Goal: Browse casually

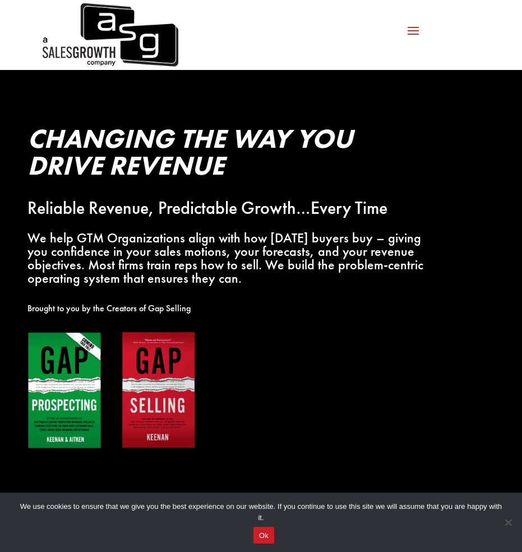
click at [413, 30] on span at bounding box center [413, 30] width 18 height 18
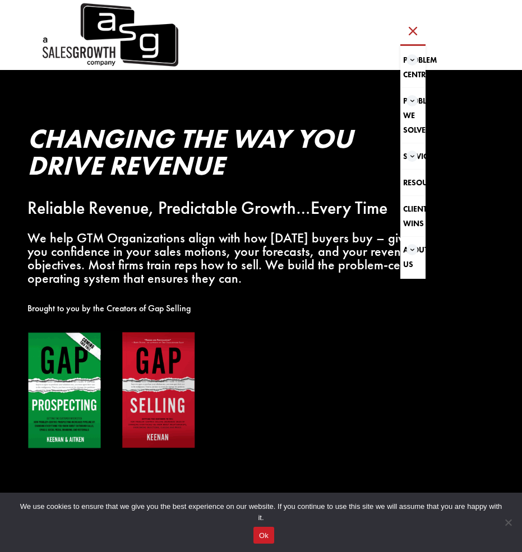
click at [413, 30] on span at bounding box center [412, 30] width 18 height 18
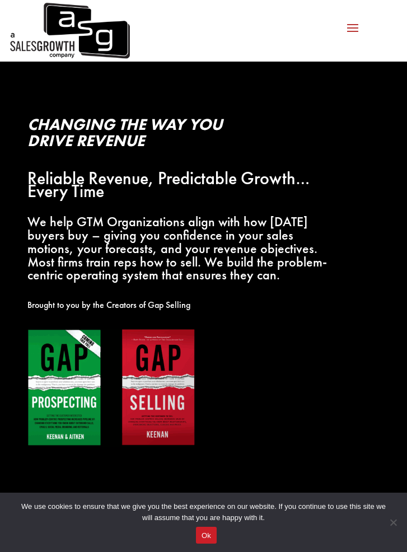
click at [356, 31] on span at bounding box center [353, 27] width 18 height 18
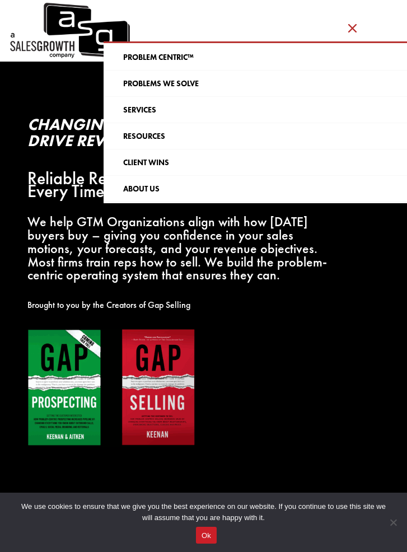
click at [356, 31] on span at bounding box center [352, 27] width 18 height 18
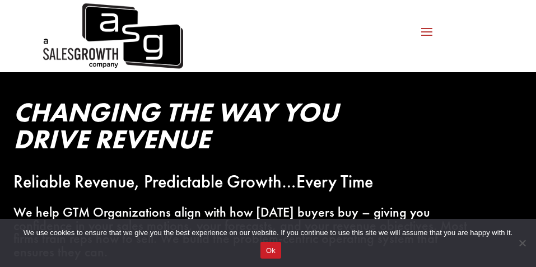
click at [426, 32] on span at bounding box center [427, 31] width 18 height 18
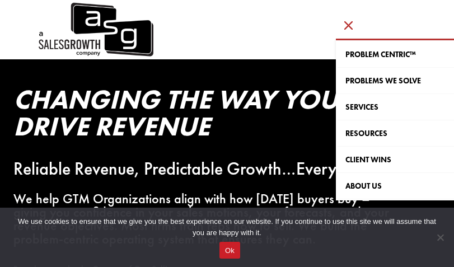
click at [346, 27] on span at bounding box center [348, 25] width 18 height 18
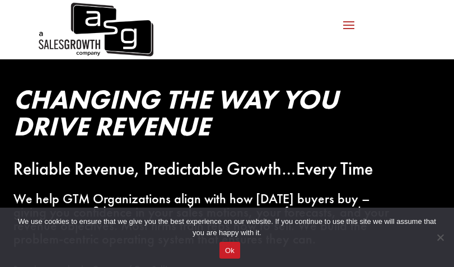
click at [348, 27] on span at bounding box center [349, 25] width 18 height 18
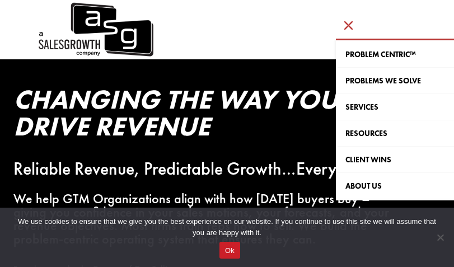
click at [348, 27] on span at bounding box center [348, 25] width 18 height 18
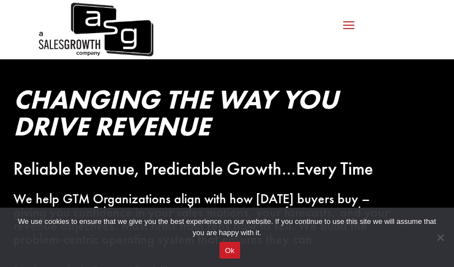
click at [348, 27] on span at bounding box center [349, 25] width 18 height 18
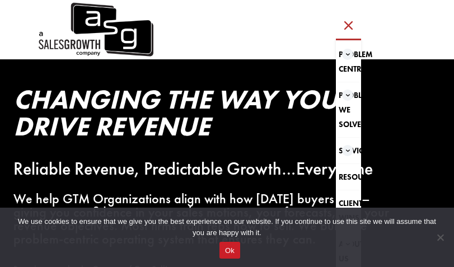
click at [348, 27] on span at bounding box center [348, 25] width 18 height 18
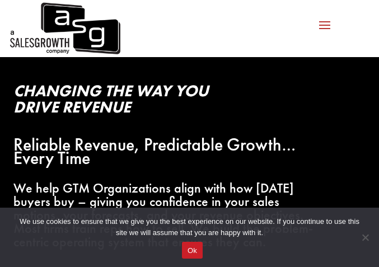
click at [327, 30] on span at bounding box center [325, 25] width 18 height 18
